Goal: Information Seeking & Learning: Learn about a topic

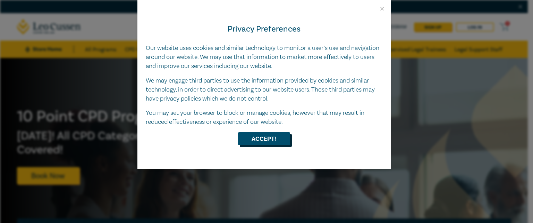
click at [269, 143] on button "Accept!" at bounding box center [264, 138] width 52 height 13
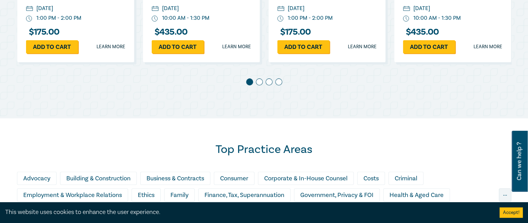
scroll to position [472, 0]
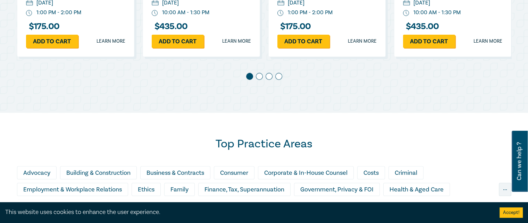
click at [260, 78] on span at bounding box center [259, 76] width 7 height 7
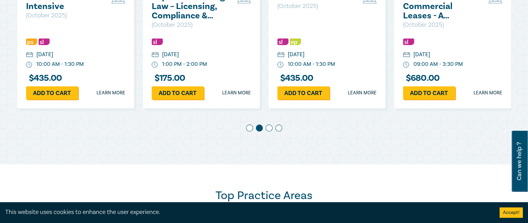
scroll to position [407, 0]
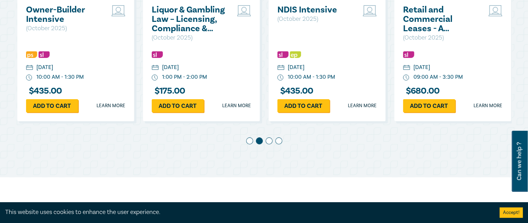
click at [269, 140] on span at bounding box center [268, 140] width 7 height 7
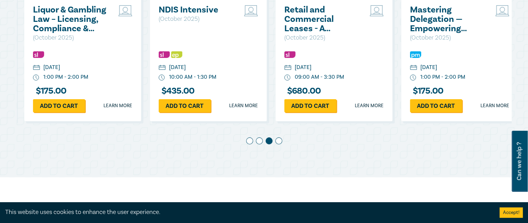
scroll to position [0, 251]
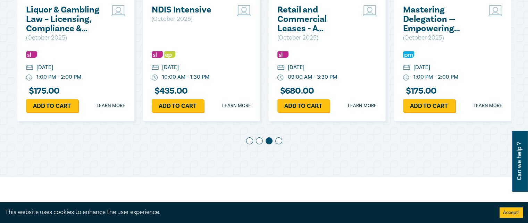
click at [283, 141] on div at bounding box center [264, 142] width 494 height 10
click at [278, 143] on span at bounding box center [278, 140] width 7 height 7
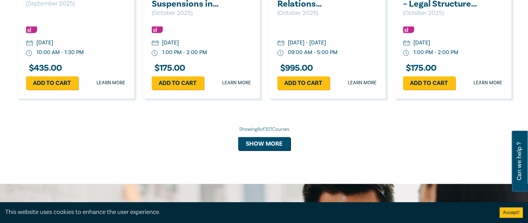
scroll to position [712, 0]
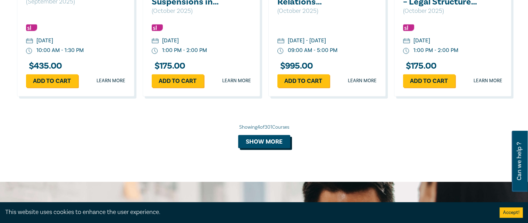
click at [264, 142] on button "Show more" at bounding box center [264, 141] width 52 height 13
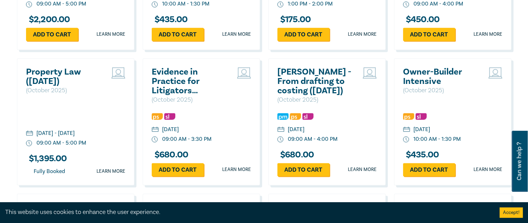
scroll to position [896, 0]
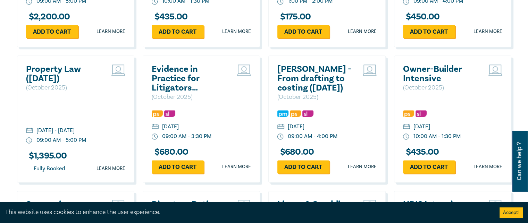
click at [299, 80] on h2 "[PERSON_NAME] - From drafting to costing ([DATE])" at bounding box center [314, 79] width 75 height 28
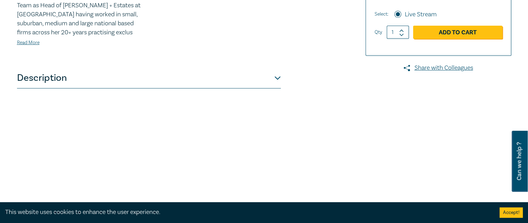
scroll to position [265, 0]
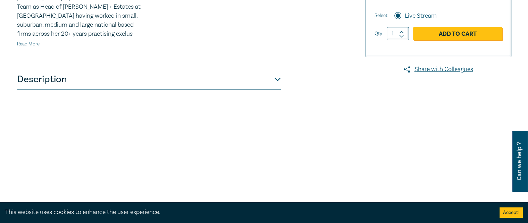
click at [275, 81] on button "Description" at bounding box center [149, 79] width 264 height 21
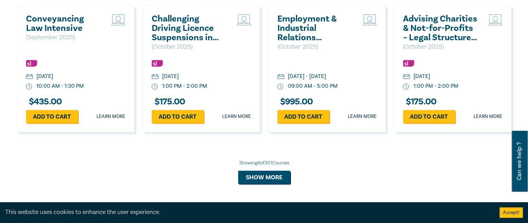
scroll to position [678, 0]
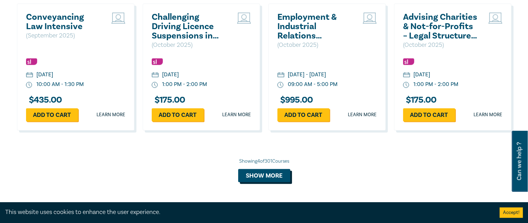
click at [272, 176] on button "Show more" at bounding box center [264, 175] width 52 height 13
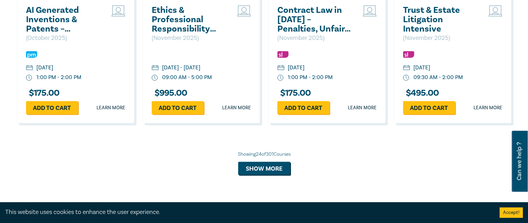
scroll to position [1364, 0]
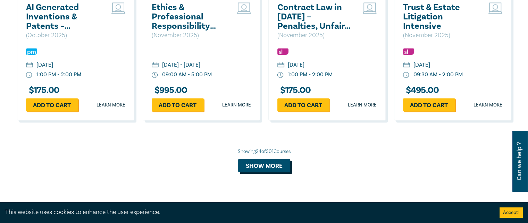
click at [274, 172] on button "Show more" at bounding box center [264, 165] width 52 height 13
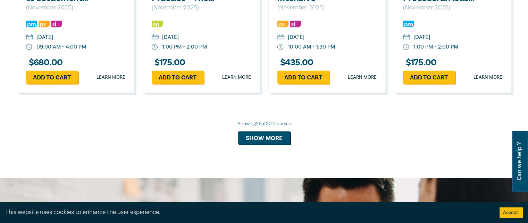
scroll to position [1824, 0]
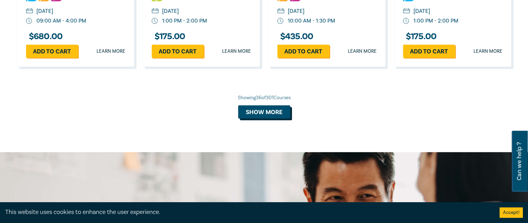
click at [261, 119] on button "Show more" at bounding box center [264, 111] width 52 height 13
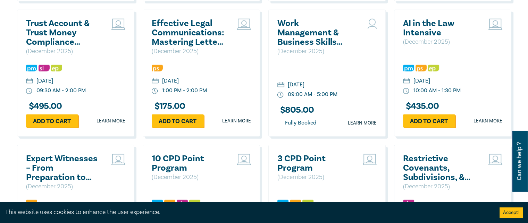
scroll to position [2015, 0]
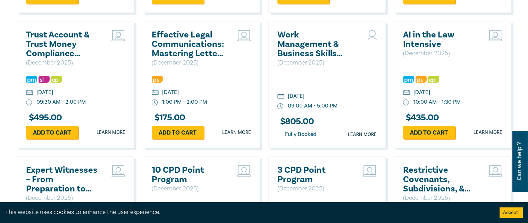
click at [427, 49] on h2 "AI in the Law Intensive" at bounding box center [440, 39] width 75 height 19
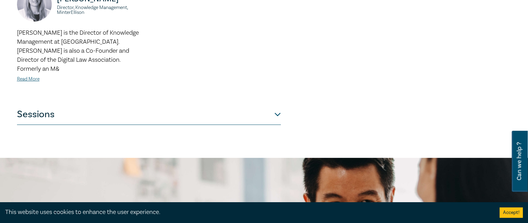
scroll to position [338, 0]
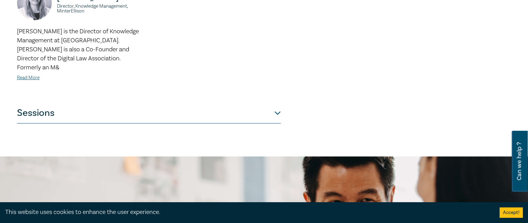
click at [280, 103] on button "Sessions" at bounding box center [149, 113] width 264 height 21
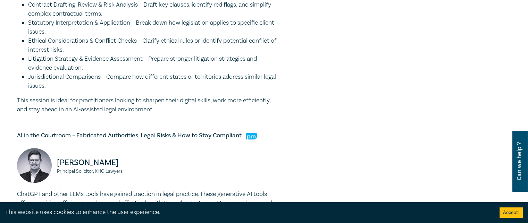
scroll to position [431, 0]
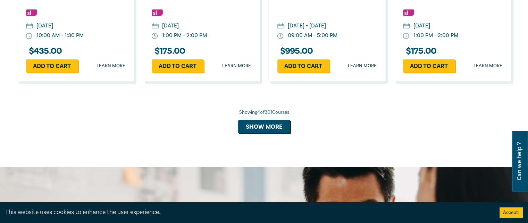
scroll to position [734, 0]
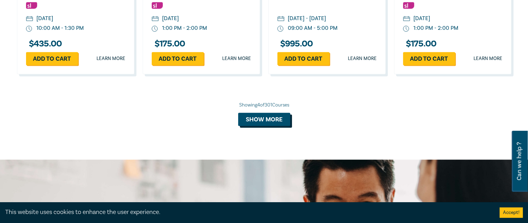
click at [261, 117] on button "Show more" at bounding box center [264, 119] width 52 height 13
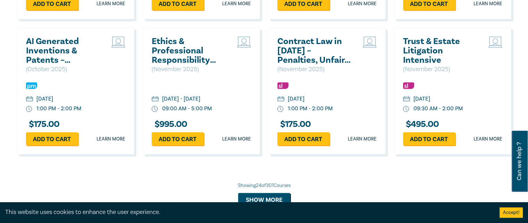
scroll to position [1400, 0]
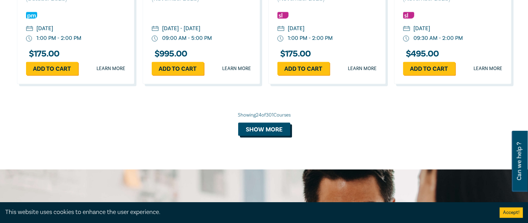
click at [256, 136] on button "Show more" at bounding box center [264, 129] width 52 height 13
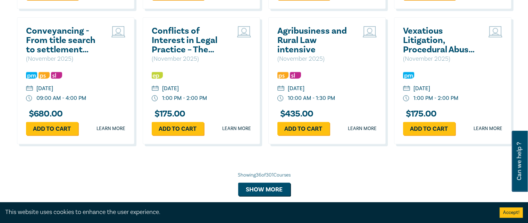
scroll to position [1772, 0]
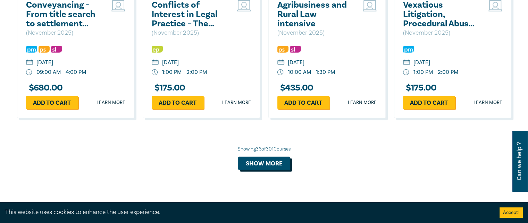
click at [271, 170] on button "Show more" at bounding box center [264, 163] width 52 height 13
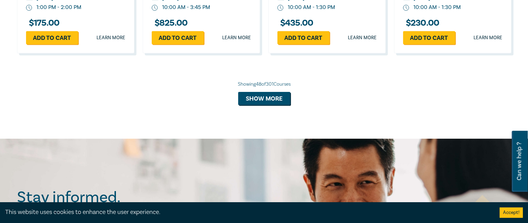
scroll to position [2248, 0]
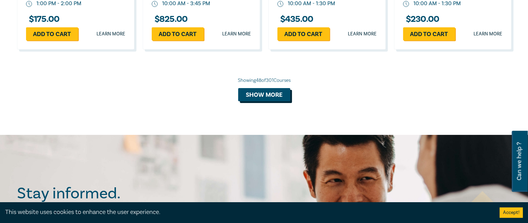
click at [266, 101] on button "Show more" at bounding box center [264, 94] width 52 height 13
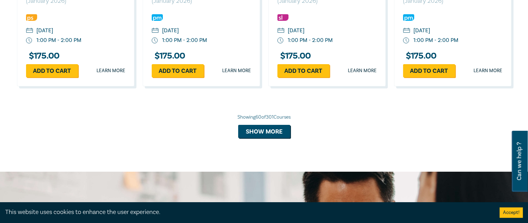
scroll to position [2626, 0]
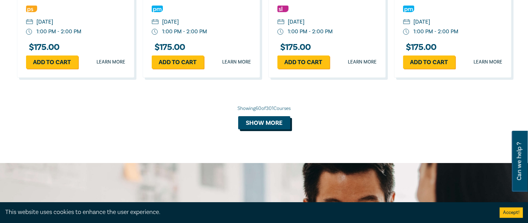
click at [268, 129] on button "Show more" at bounding box center [264, 122] width 52 height 13
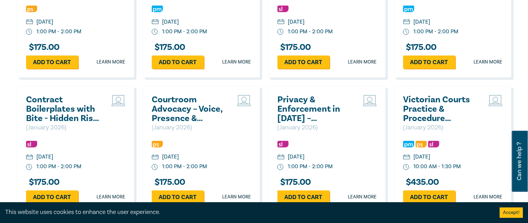
click at [422, 123] on h2 "Victorian Courts Practice & Procedure Intensive" at bounding box center [440, 109] width 75 height 28
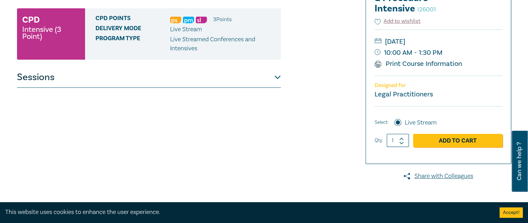
scroll to position [125, 0]
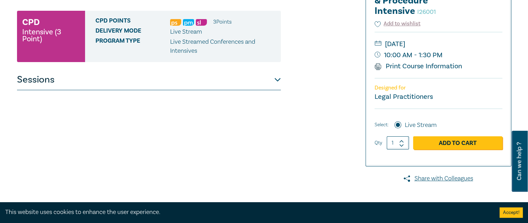
click at [276, 79] on button "Sessions" at bounding box center [149, 79] width 264 height 21
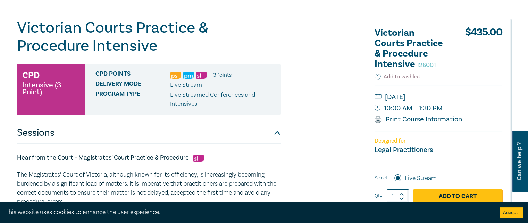
scroll to position [32, 0]
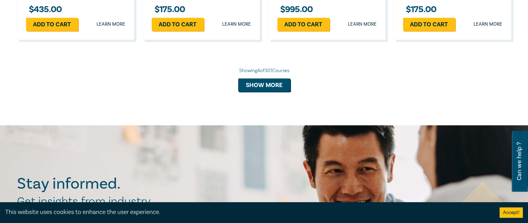
scroll to position [755, 0]
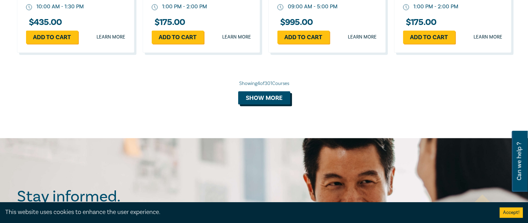
click at [268, 95] on button "Show more" at bounding box center [264, 97] width 52 height 13
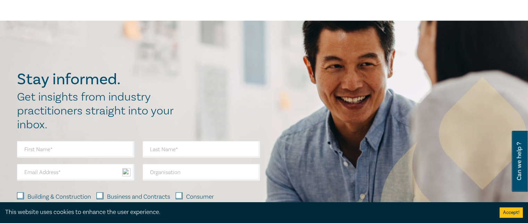
scroll to position [1484, 0]
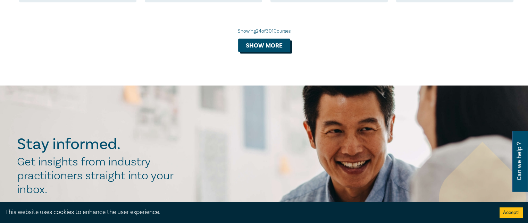
click at [259, 52] on button "Show more" at bounding box center [264, 45] width 52 height 13
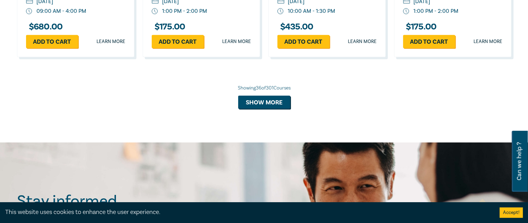
scroll to position [1824, 0]
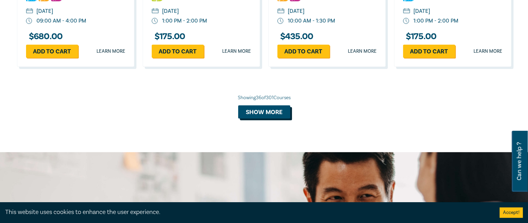
click at [271, 119] on button "Show more" at bounding box center [264, 111] width 52 height 13
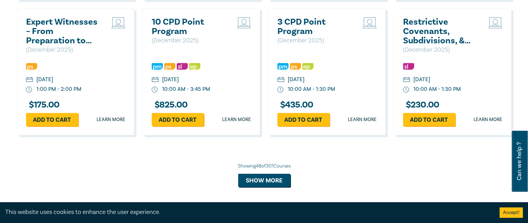
scroll to position [2189, 0]
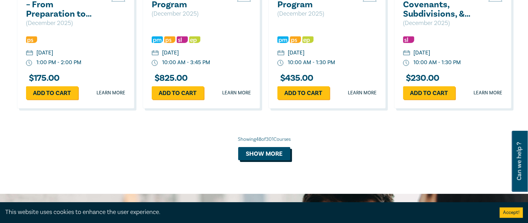
click at [269, 160] on button "Show more" at bounding box center [264, 153] width 52 height 13
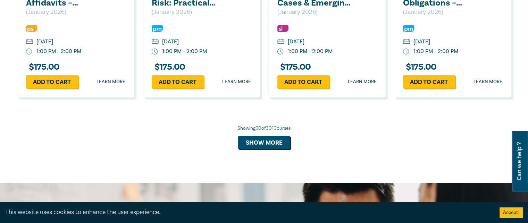
scroll to position [2611, 0]
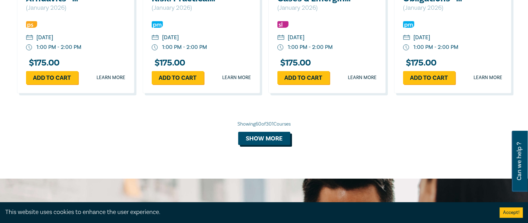
click at [267, 145] on button "Show more" at bounding box center [264, 138] width 52 height 13
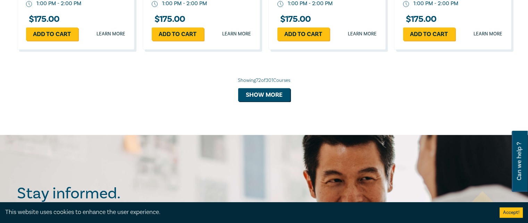
scroll to position [3075, 0]
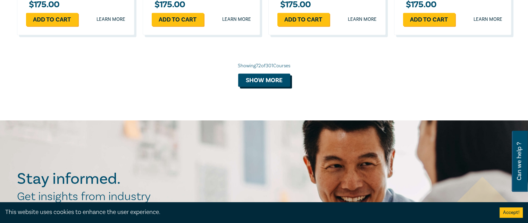
click at [259, 87] on button "Show more" at bounding box center [264, 80] width 52 height 13
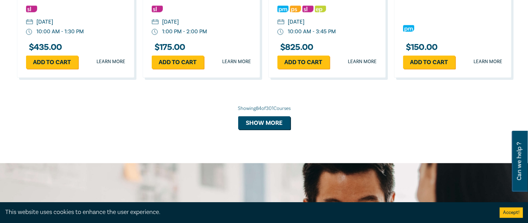
scroll to position [3454, 0]
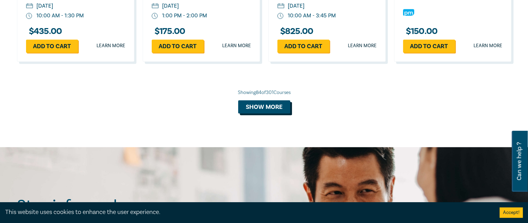
click at [264, 113] on button "Show more" at bounding box center [264, 106] width 52 height 13
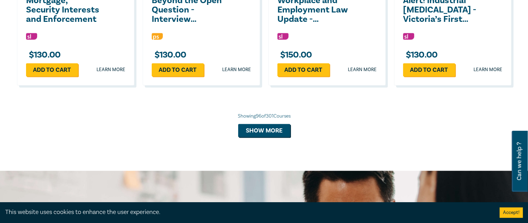
scroll to position [3778, 0]
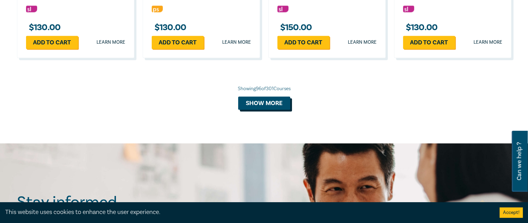
click at [258, 110] on button "Show more" at bounding box center [264, 102] width 52 height 13
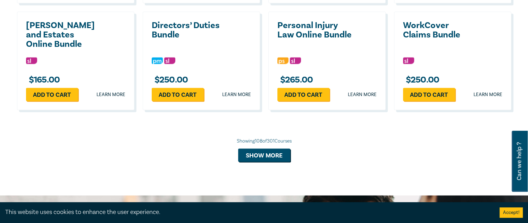
scroll to position [4065, 0]
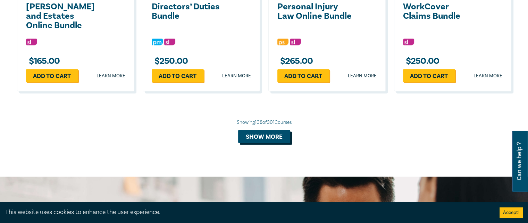
click at [264, 143] on button "Show more" at bounding box center [264, 136] width 52 height 13
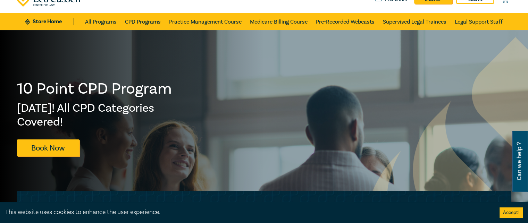
scroll to position [0, 0]
